Goal: Task Accomplishment & Management: Use online tool/utility

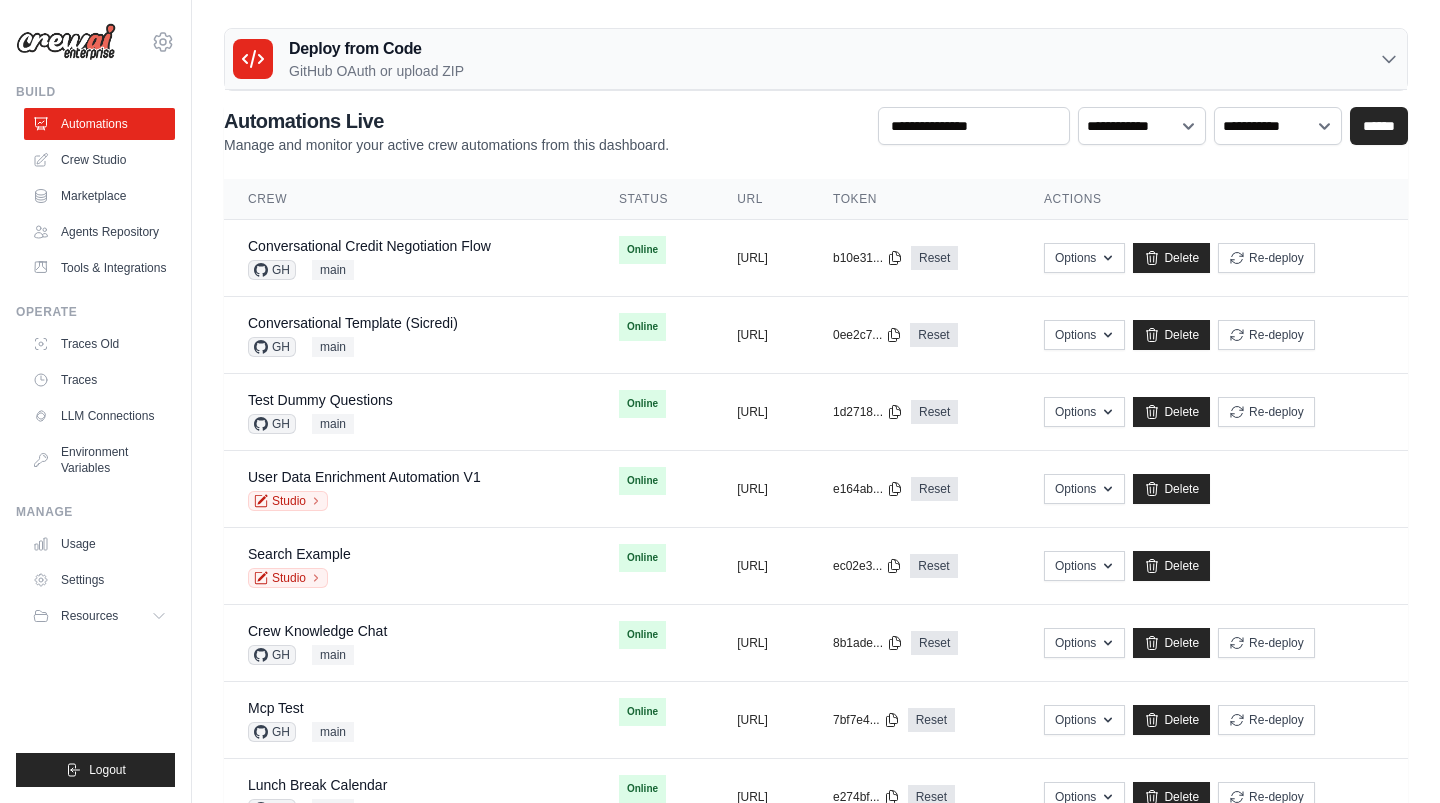
click at [686, 70] on div "Deploy from Code GitHub OAuth or upload ZIP" at bounding box center [816, 59] width 1182 height 61
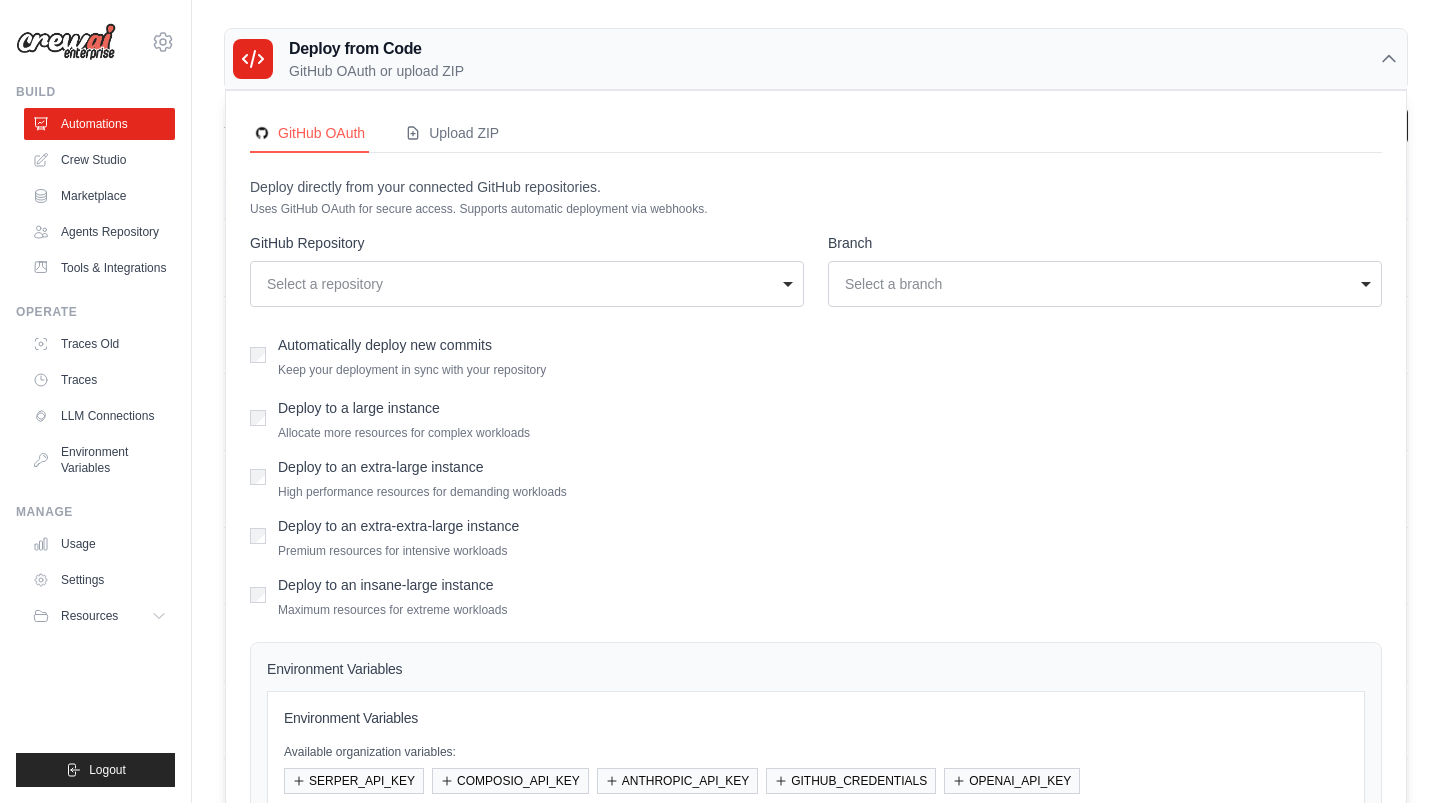
click at [686, 70] on div "Deploy from Code GitHub OAuth or upload ZIP" at bounding box center [816, 59] width 1182 height 61
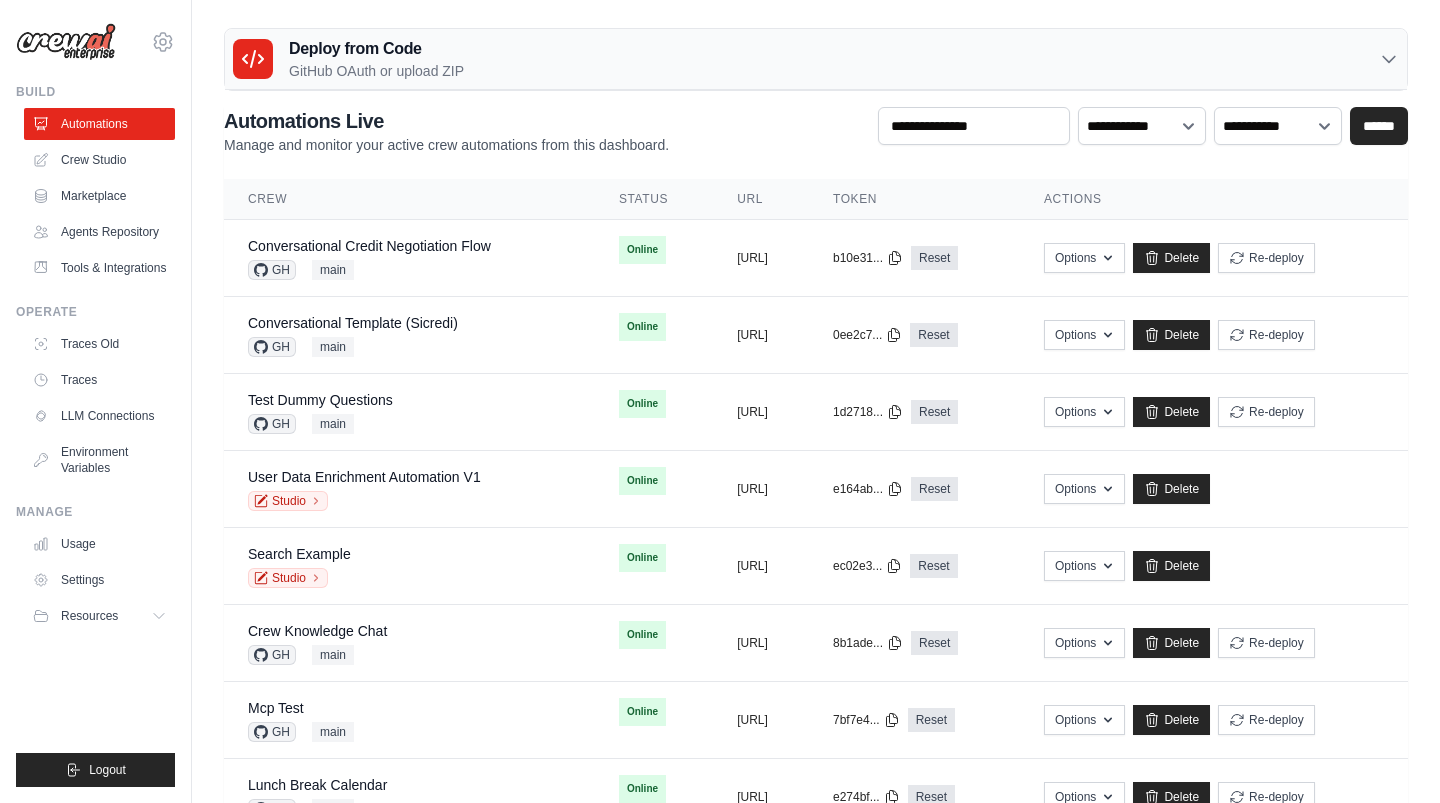
click at [687, 74] on div "Deploy from Code GitHub OAuth or upload ZIP" at bounding box center [816, 59] width 1182 height 61
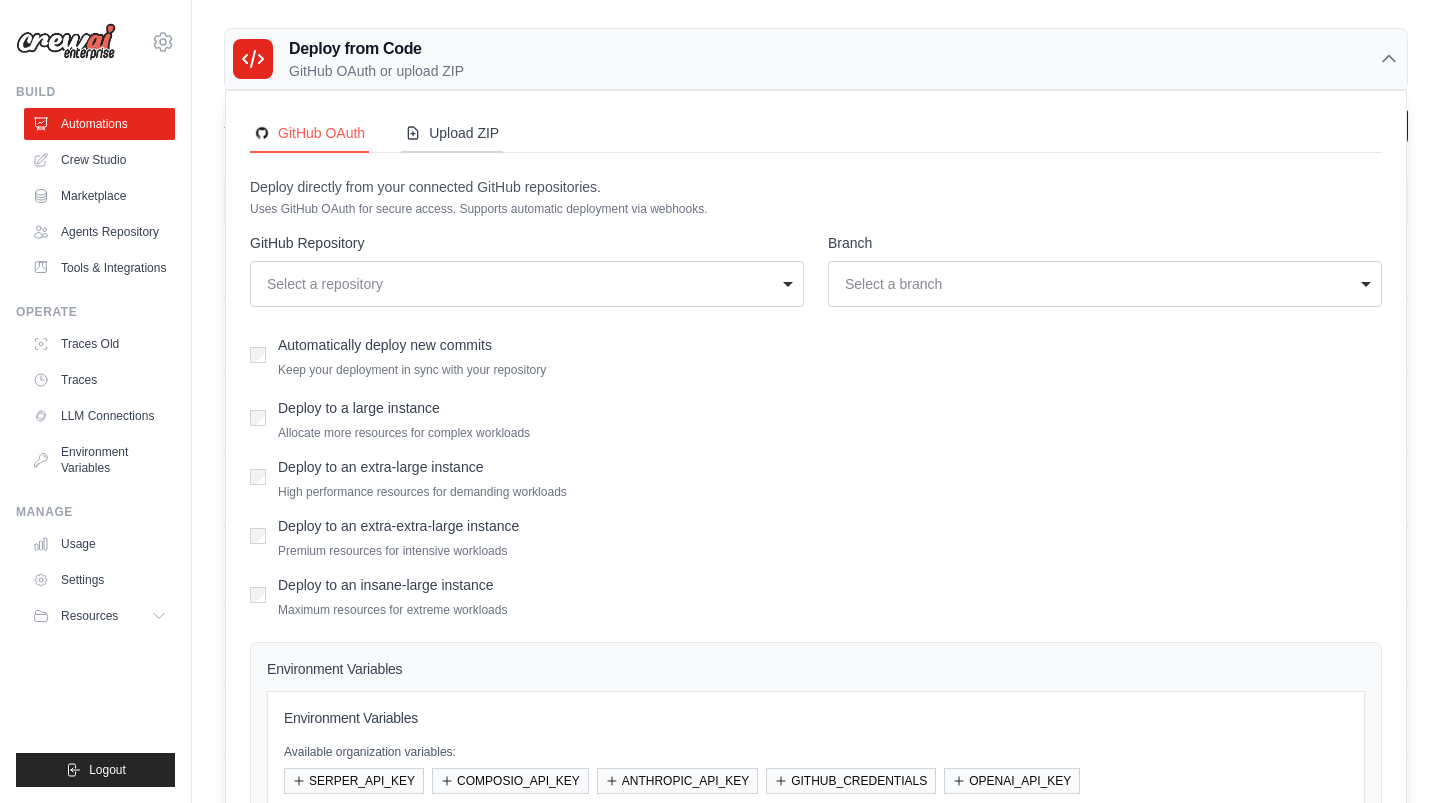
click at [471, 130] on div "Upload ZIP" at bounding box center [452, 133] width 94 height 20
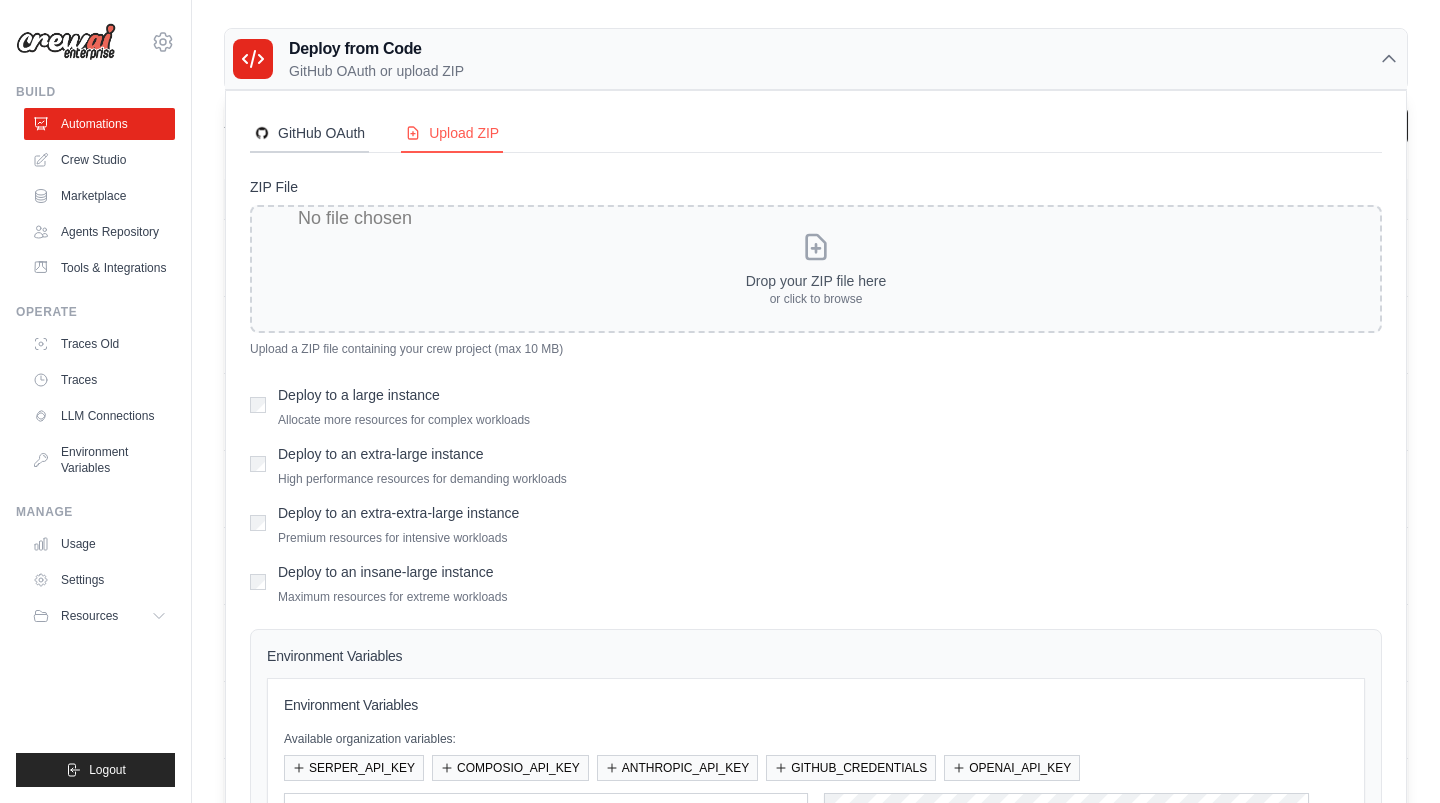
click at [323, 137] on div "GitHub OAuth" at bounding box center [309, 133] width 111 height 20
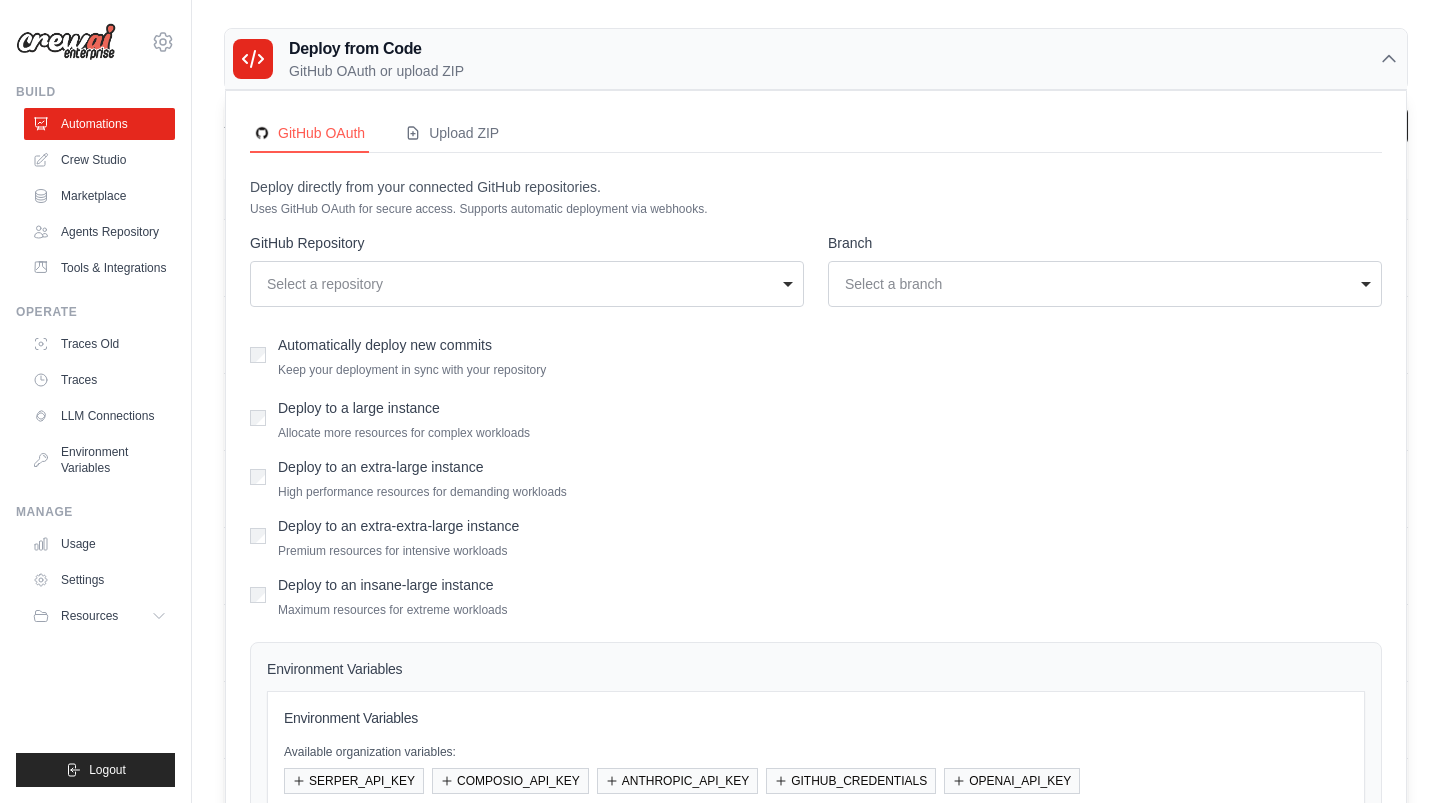
click at [438, 481] on div "Deploy to an extra-large instance High performance resources for demanding work…" at bounding box center [422, 476] width 289 height 47
click at [432, 467] on label "Deploy to an extra-large instance" at bounding box center [380, 467] width 205 height 16
click at [410, 467] on label "Deploy to an extra-large instance" at bounding box center [380, 467] width 205 height 16
click at [437, 428] on p "Allocate more resources for complex workloads" at bounding box center [404, 433] width 252 height 16
click at [413, 419] on div "Deploy to a large instance Allocate more resources for complex workloads" at bounding box center [404, 417] width 252 height 47
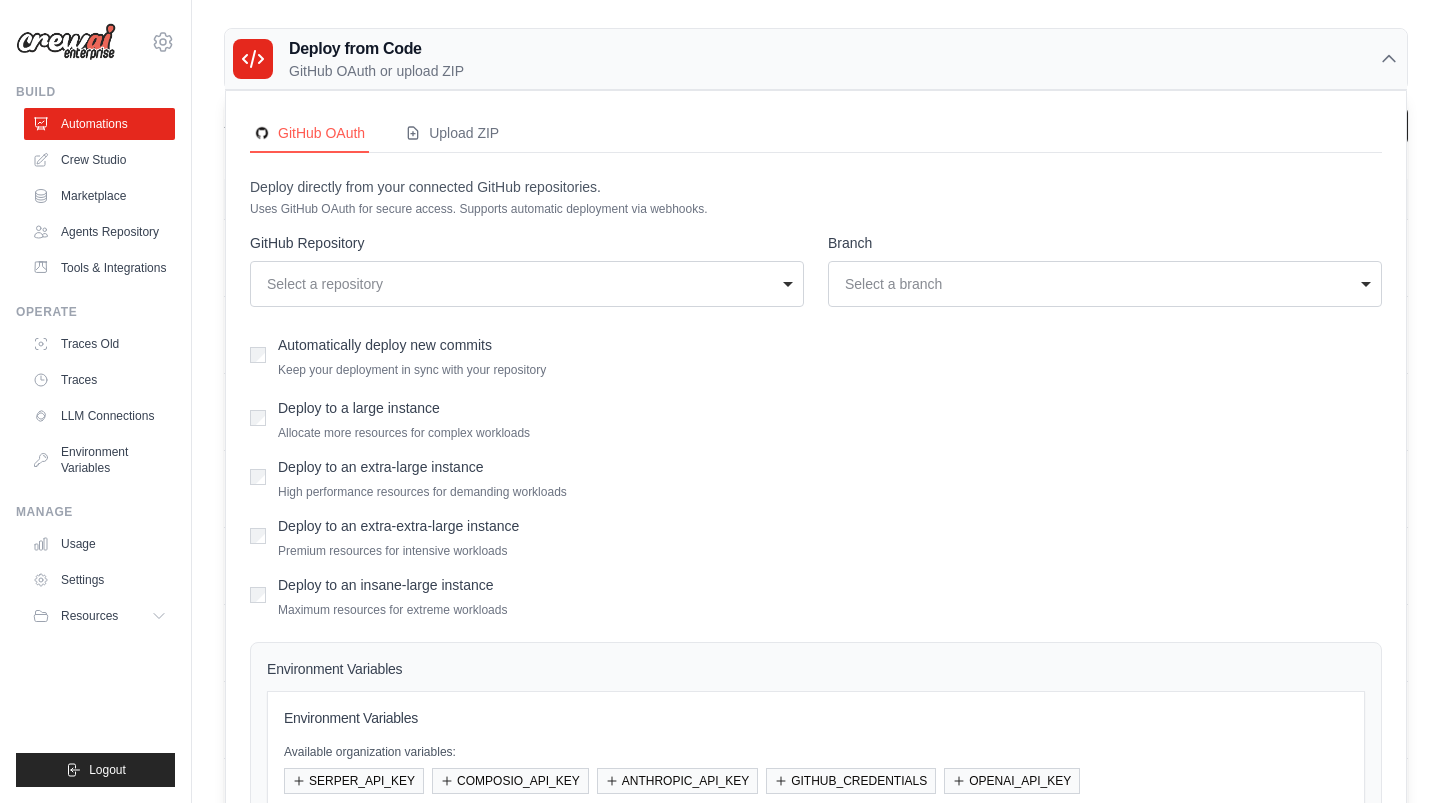
click at [401, 406] on label "Deploy to a large instance" at bounding box center [359, 408] width 162 height 16
click at [359, 465] on label "Deploy to an extra-large instance" at bounding box center [380, 467] width 205 height 16
click at [365, 415] on label "Deploy to a large instance" at bounding box center [359, 408] width 162 height 16
click at [1028, 49] on div "Deploy from Code GitHub OAuth or upload ZIP" at bounding box center [816, 59] width 1182 height 61
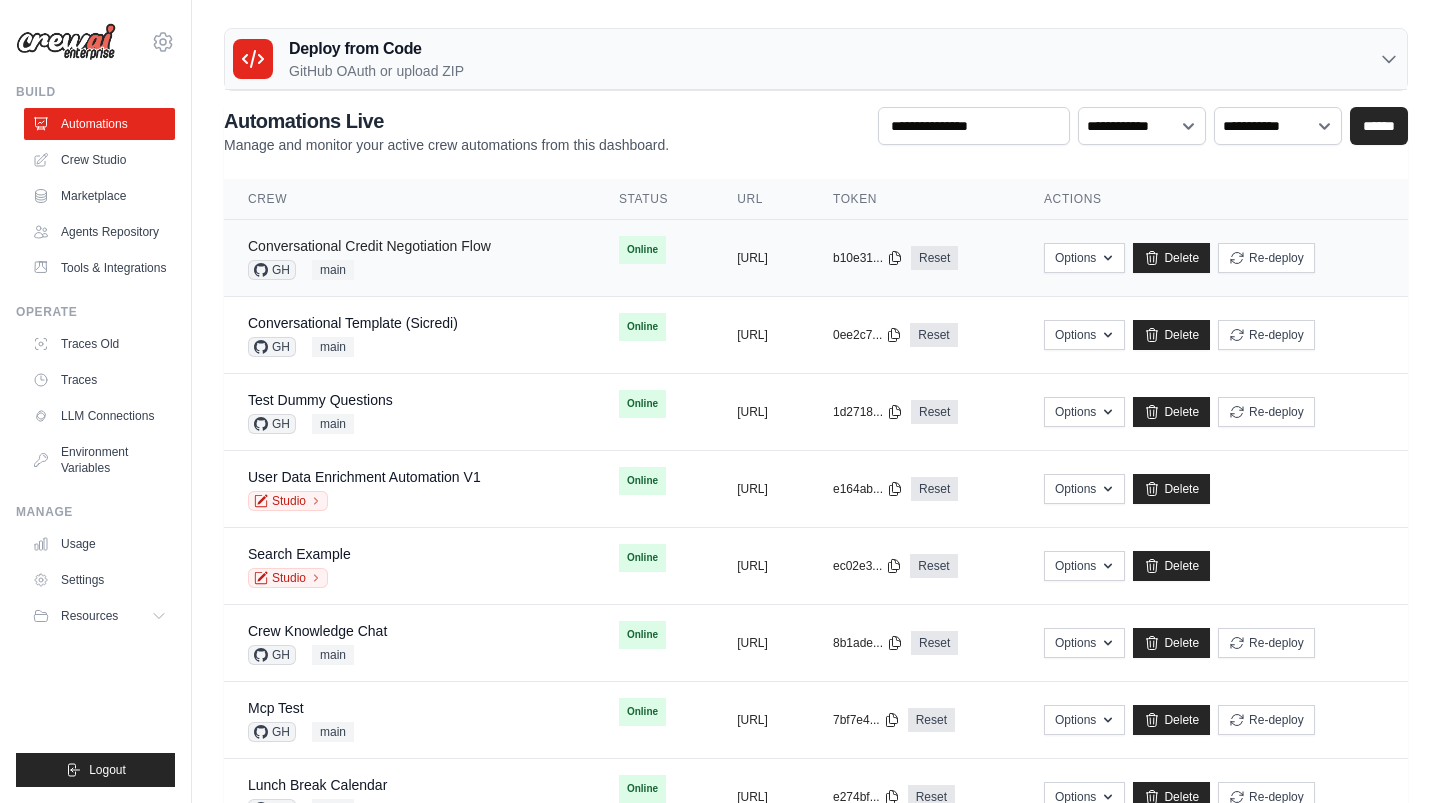
click at [344, 250] on link "Conversational Credit Negotiation Flow" at bounding box center [369, 246] width 243 height 16
